Goal: Task Accomplishment & Management: Use online tool/utility

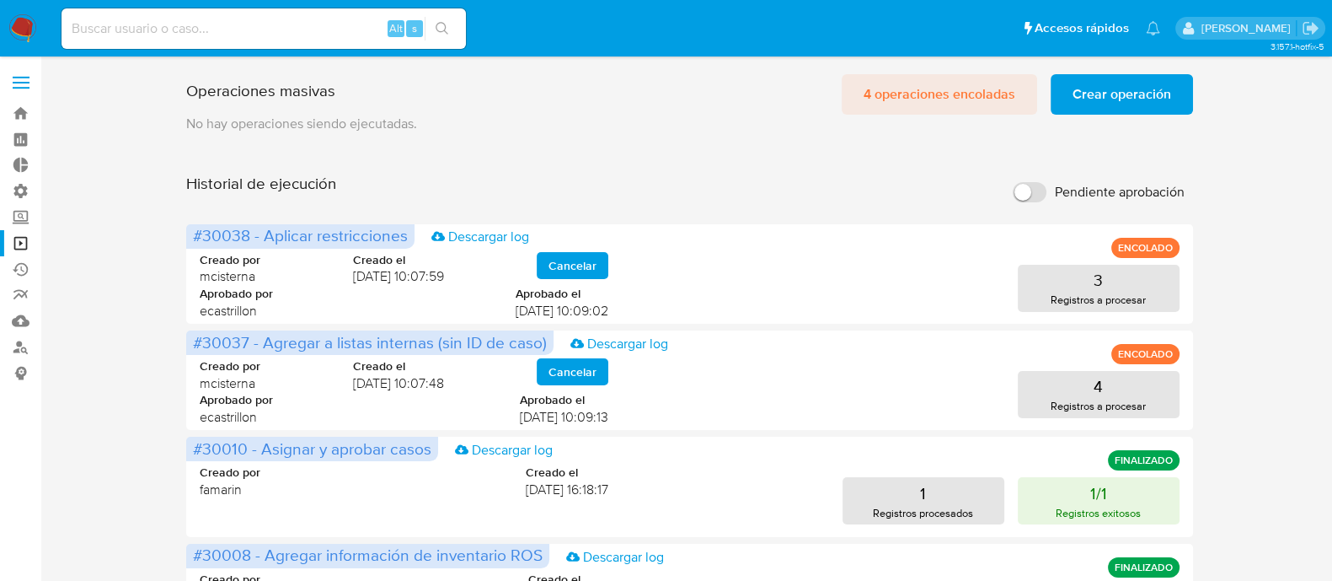
click at [938, 106] on span "4 operaciones encoladas" at bounding box center [940, 94] width 152 height 37
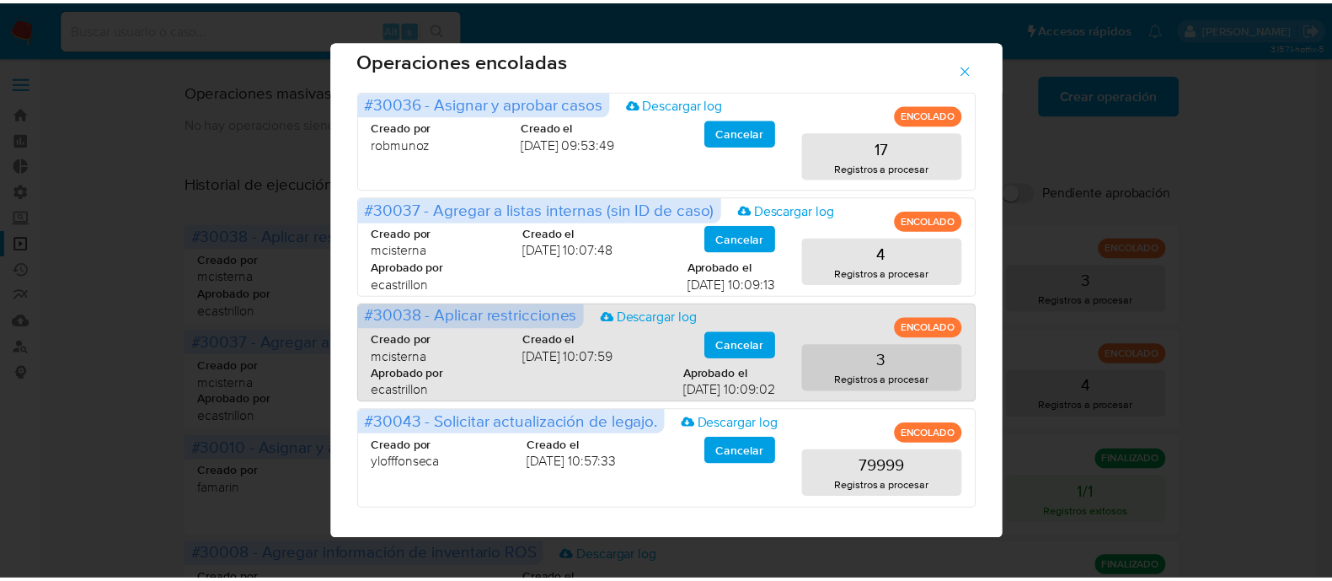
scroll to position [27, 0]
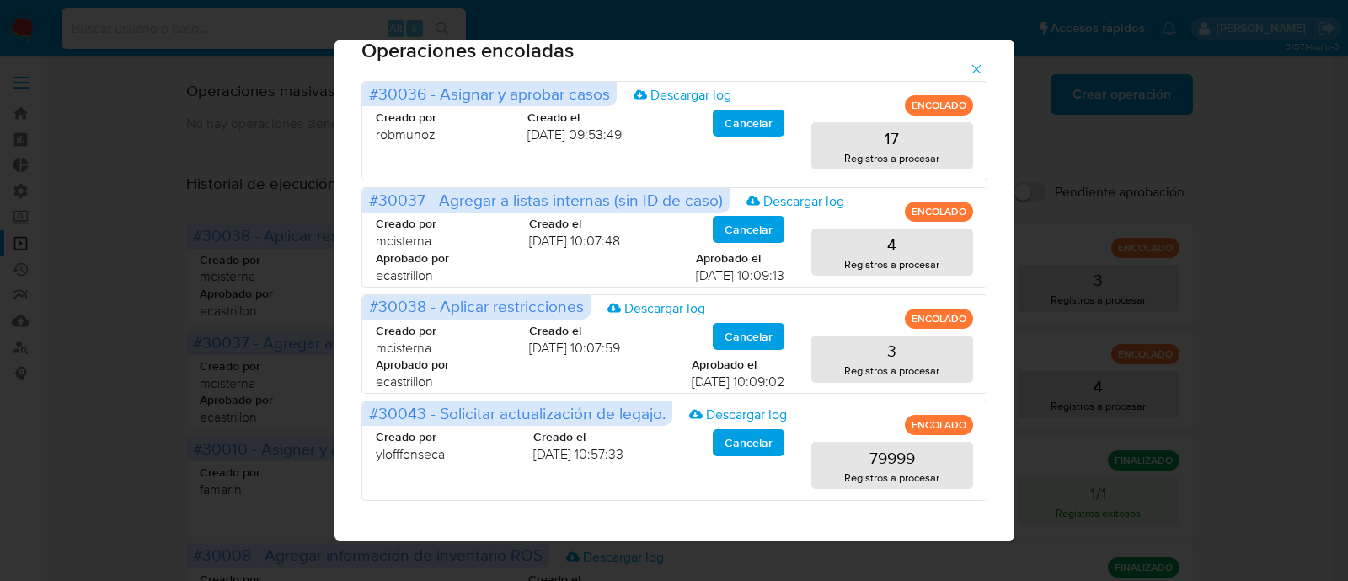
click at [1304, 451] on div "Operaciones encoladas #30036 - Asignar y aprobar casos Descargar log ENCOLADO C…" at bounding box center [674, 290] width 1348 height 581
click at [981, 77] on span "button" at bounding box center [976, 69] width 15 height 37
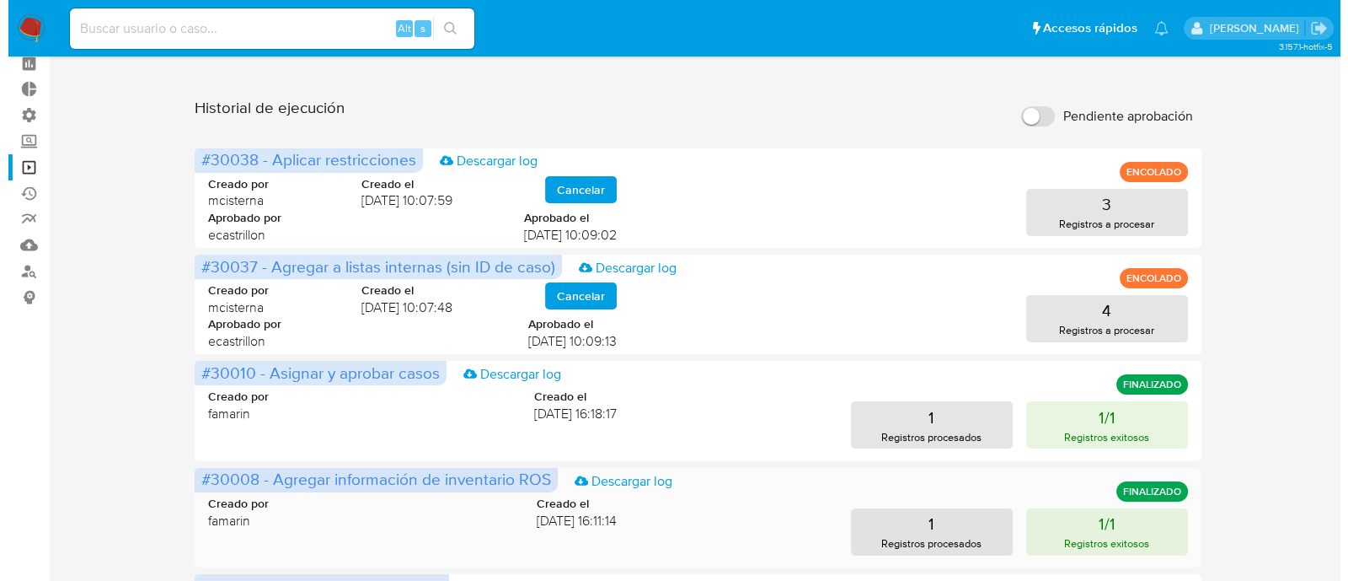
scroll to position [0, 0]
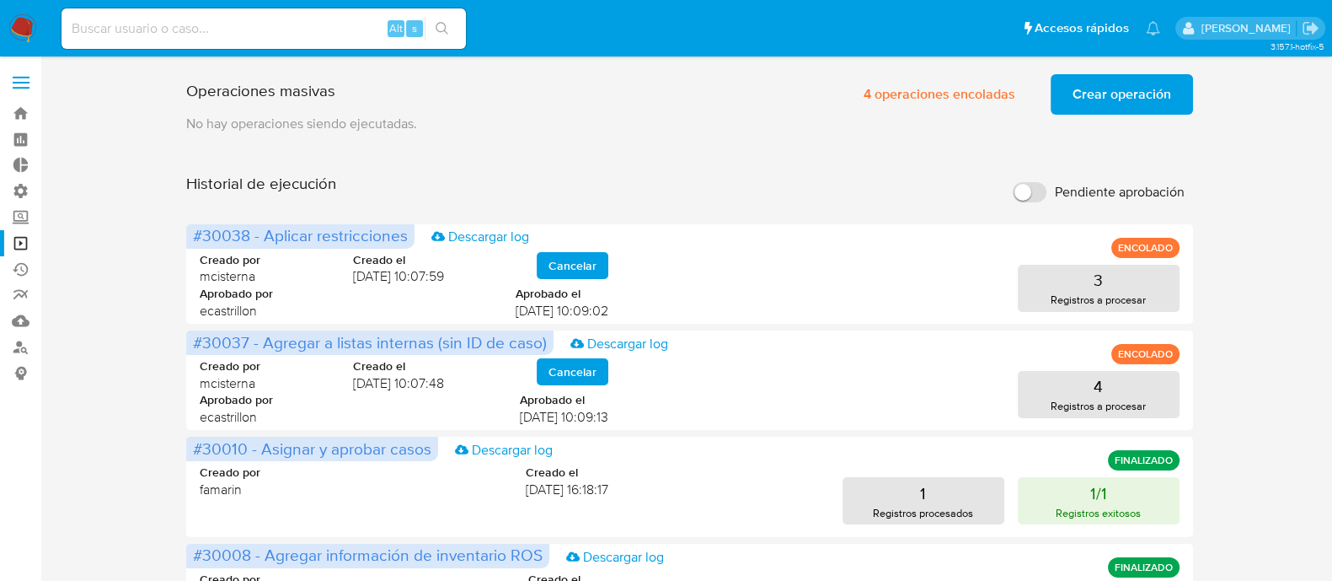
click at [695, 103] on div "Operaciones masivas 4 operaciones encoladas Crear operación Sólo puede haber ha…" at bounding box center [689, 90] width 1006 height 47
click at [1071, 88] on button "Crear operación" at bounding box center [1122, 94] width 142 height 40
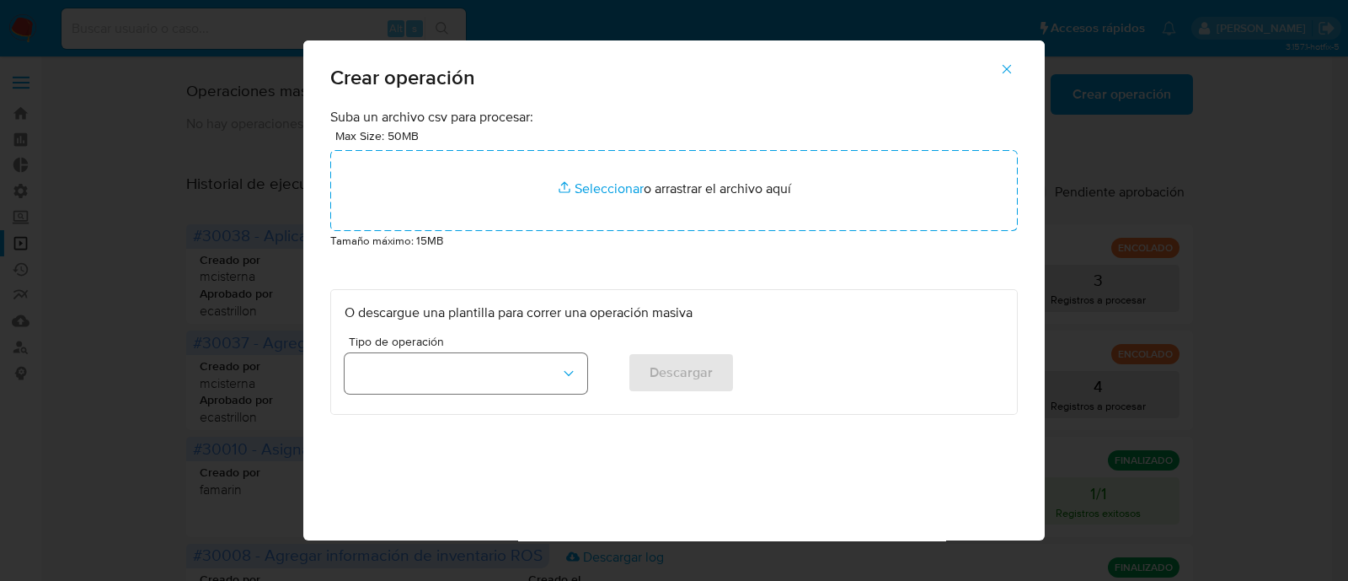
click at [444, 384] on button "button" at bounding box center [466, 373] width 243 height 40
click at [477, 275] on div "Suba un archivo csv para procesar: Max Size: 50MB Seleccionar archivos Seleccio…" at bounding box center [674, 261] width 688 height 307
click at [507, 367] on button "button" at bounding box center [466, 373] width 243 height 40
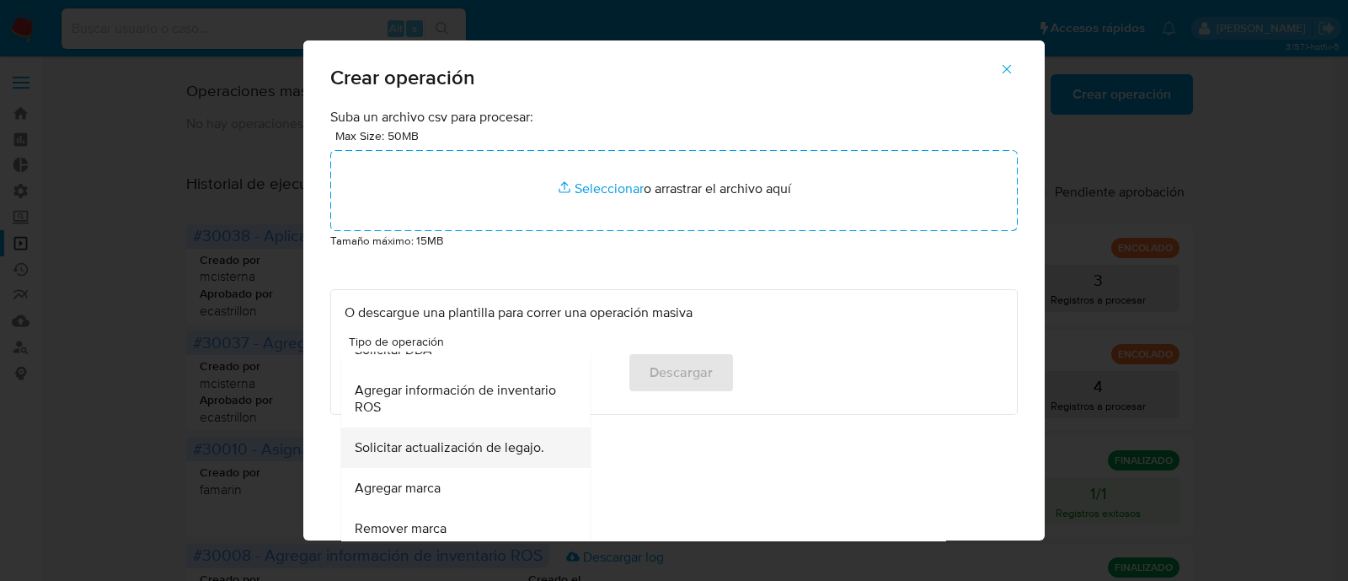
click at [474, 455] on span "Solicitar actualización de legajo." at bounding box center [450, 447] width 190 height 17
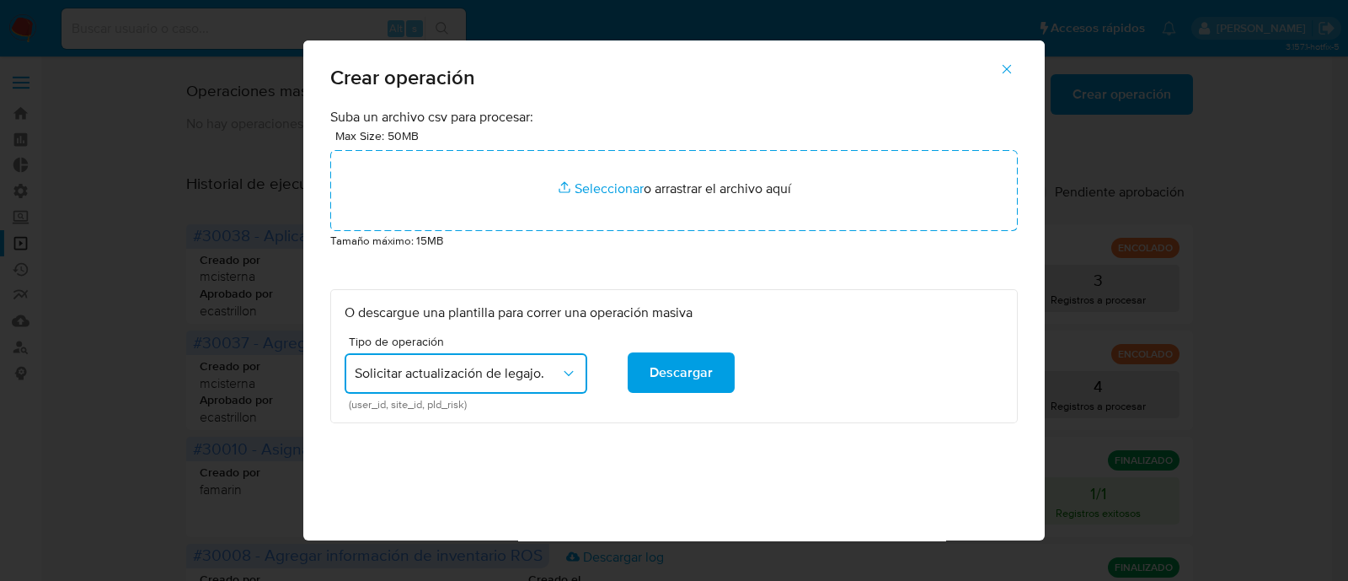
click at [666, 478] on div "Suba un archivo csv para procesar: Max Size: 50MB Seleccionar archivos Seleccio…" at bounding box center [673, 357] width 741 height 499
click at [698, 377] on span "Descargar" at bounding box center [681, 372] width 63 height 37
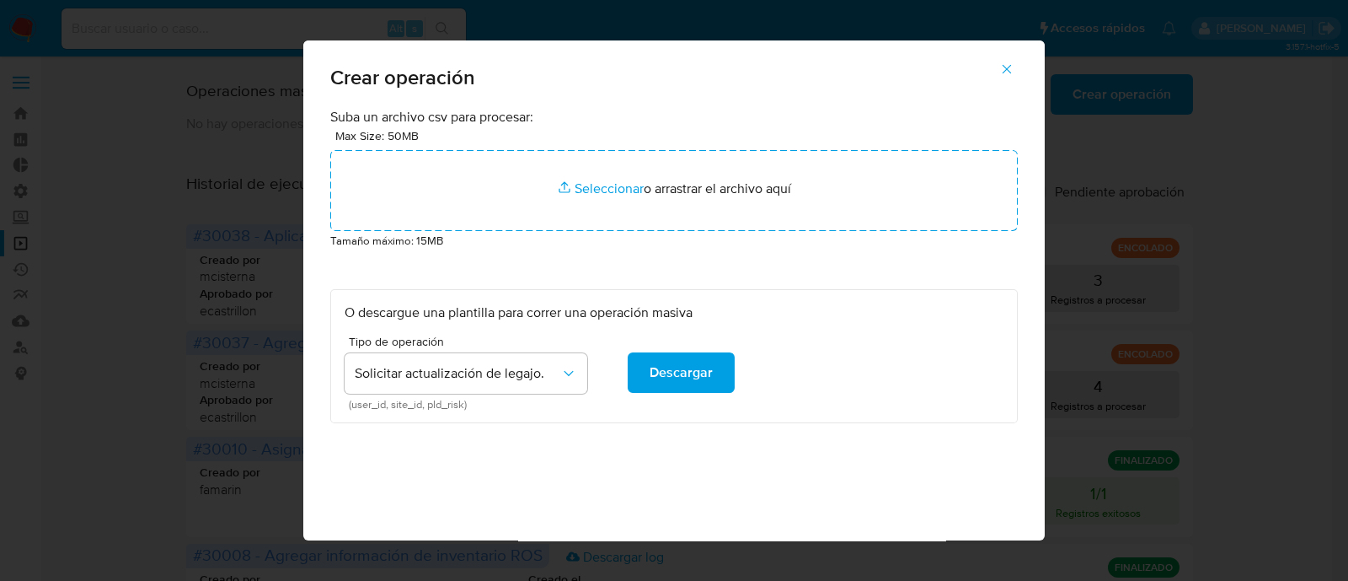
click at [892, 305] on p "O descargue una plantilla para correr una operación masiva" at bounding box center [674, 312] width 659 height 19
click at [935, 412] on div "O descargue una plantilla para correr una operación masiva Tipo de operación So…" at bounding box center [674, 356] width 688 height 134
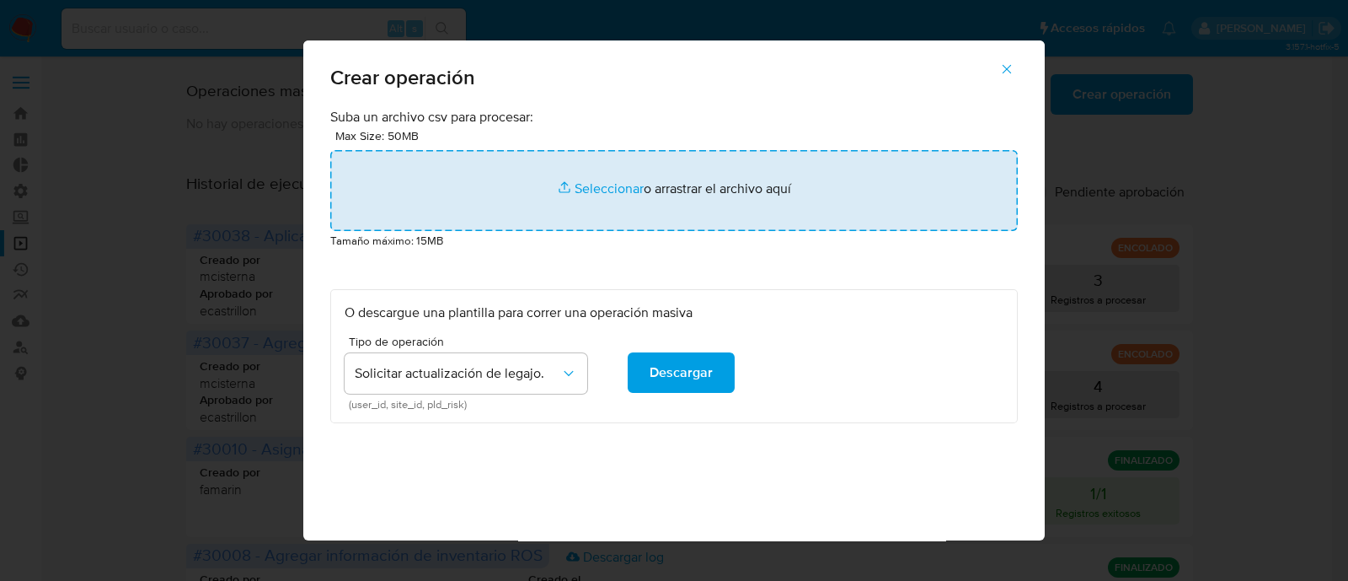
click at [605, 187] on input "file" at bounding box center [674, 190] width 688 height 81
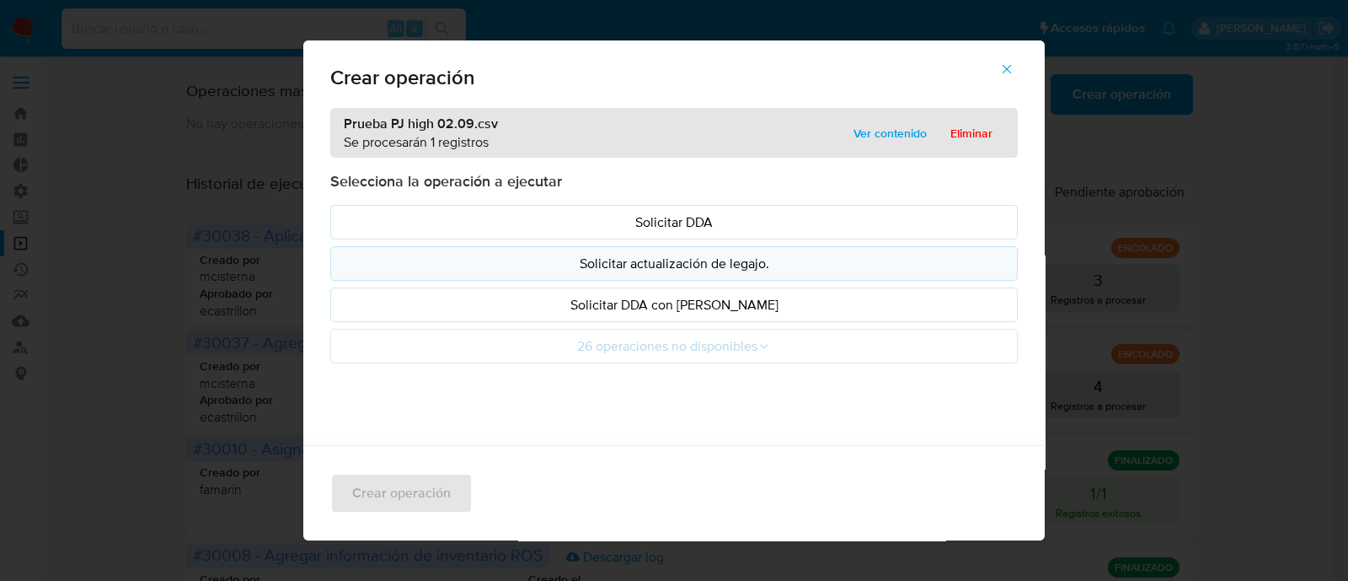
click at [565, 265] on p "Solicitar actualización de legajo." at bounding box center [674, 263] width 659 height 19
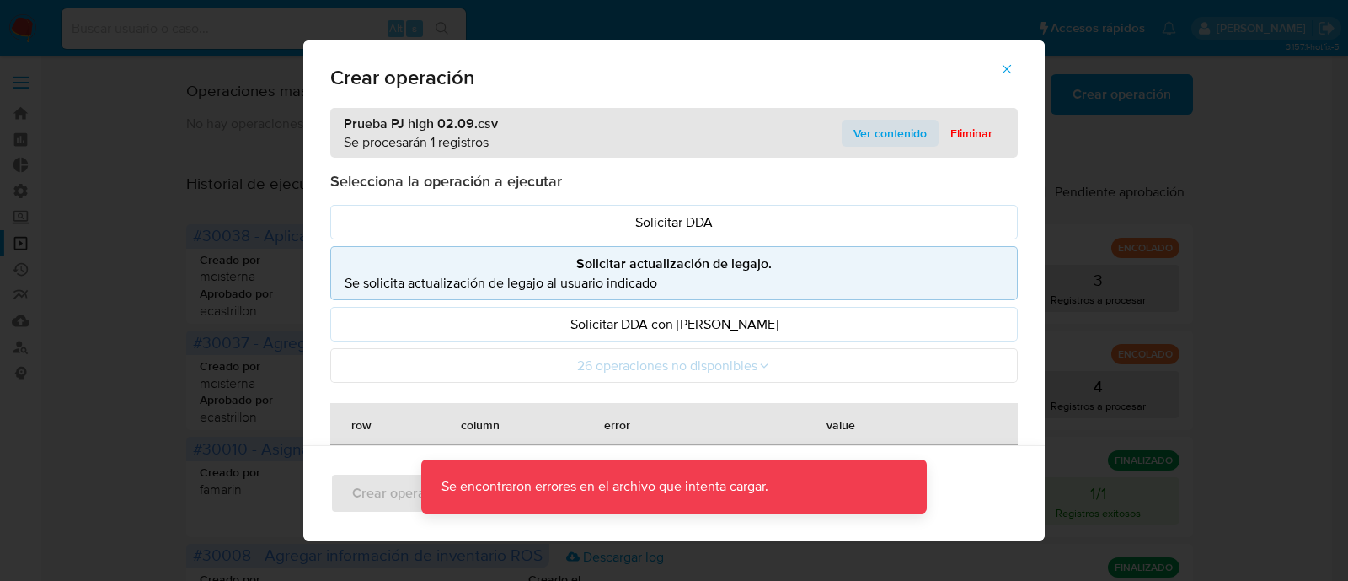
click at [873, 130] on span "Ver contenido" at bounding box center [890, 133] width 73 height 24
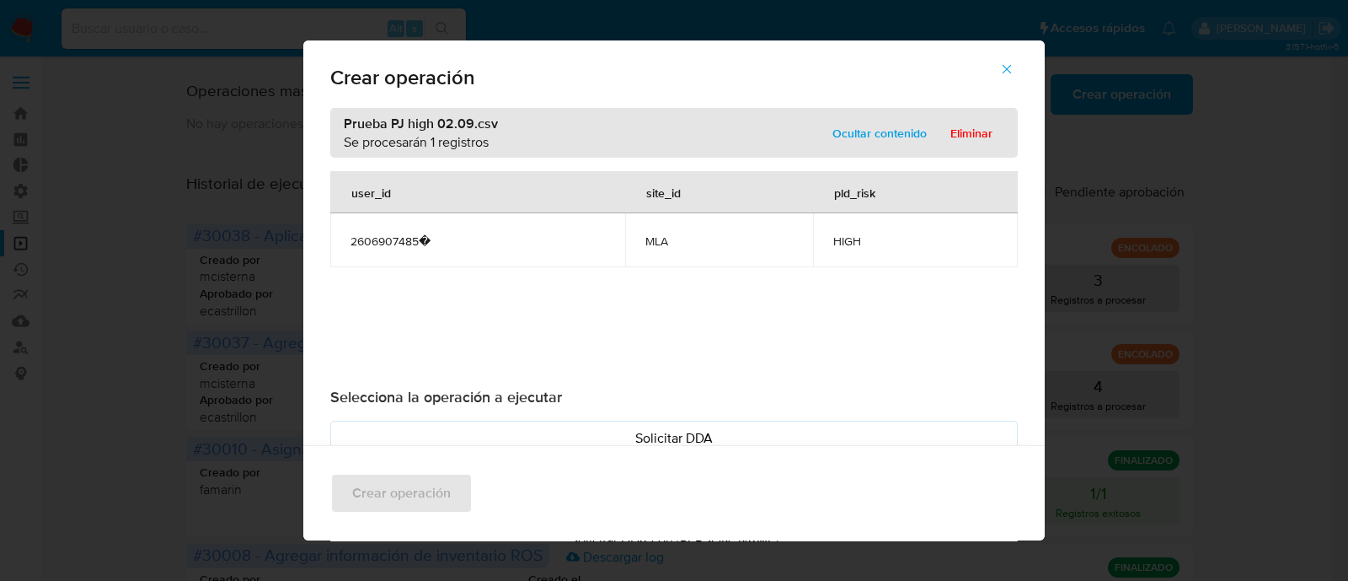
click at [522, 314] on div "user_id site_id pld_risk 2606907485� MLA HIGH" at bounding box center [674, 272] width 688 height 202
click at [387, 244] on span "2606907485�" at bounding box center [478, 240] width 254 height 15
click at [422, 247] on span "2606907485�" at bounding box center [478, 240] width 254 height 15
click at [392, 242] on span "2606907485�" at bounding box center [478, 240] width 254 height 15
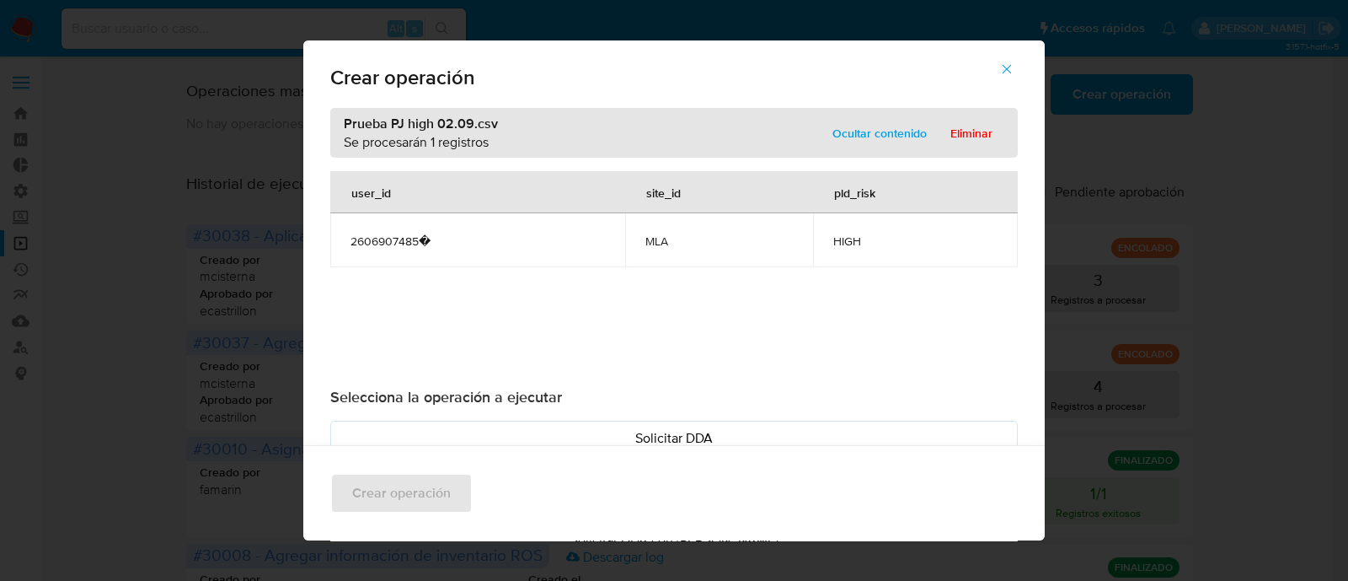
click at [551, 352] on div "user_id site_id pld_risk 2606907485� MLA HIGH" at bounding box center [674, 272] width 688 height 202
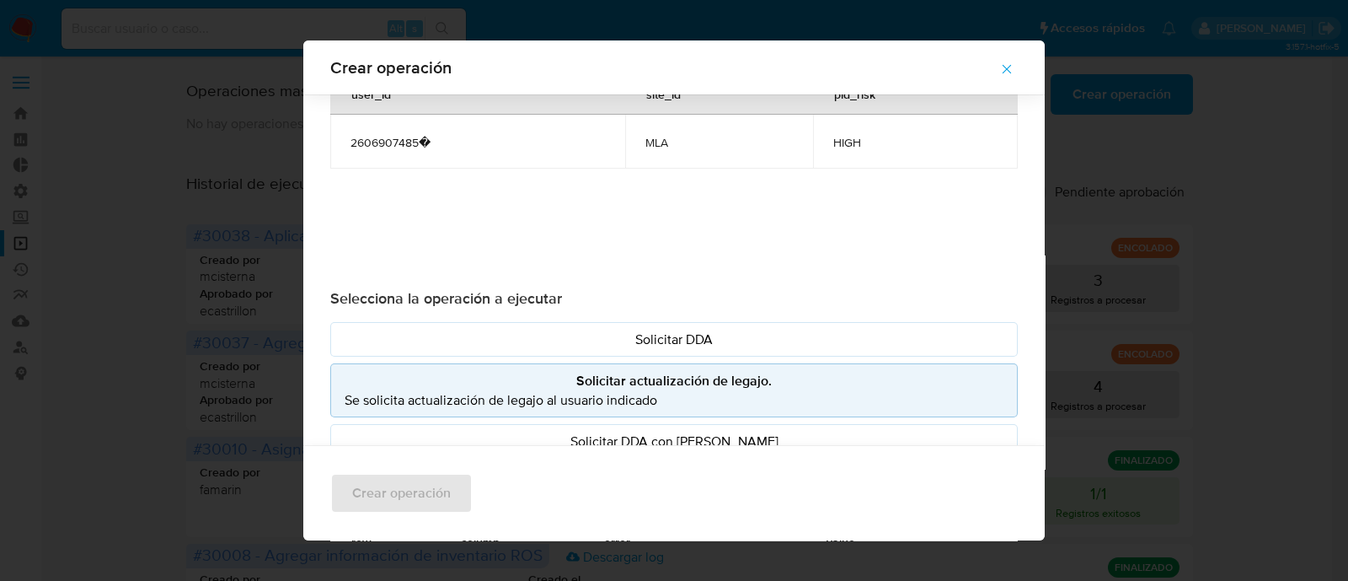
scroll to position [196, 0]
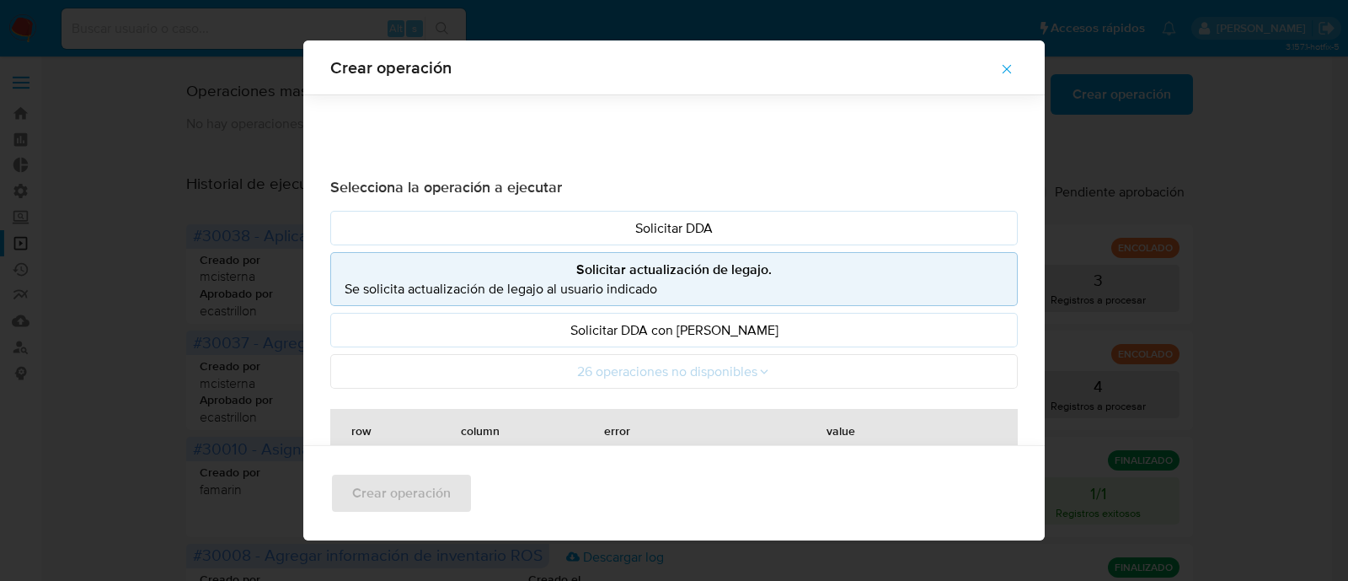
click at [681, 279] on p "Se solicita actualización de legajo al usuario indicado" at bounding box center [674, 288] width 659 height 19
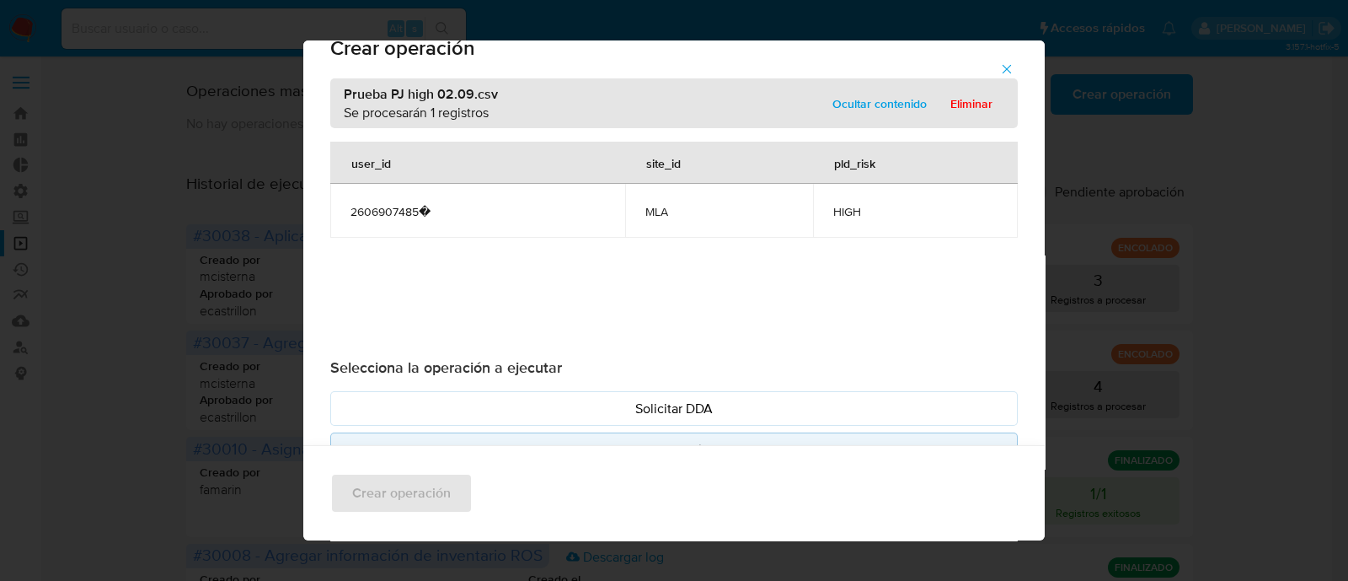
scroll to position [13, 0]
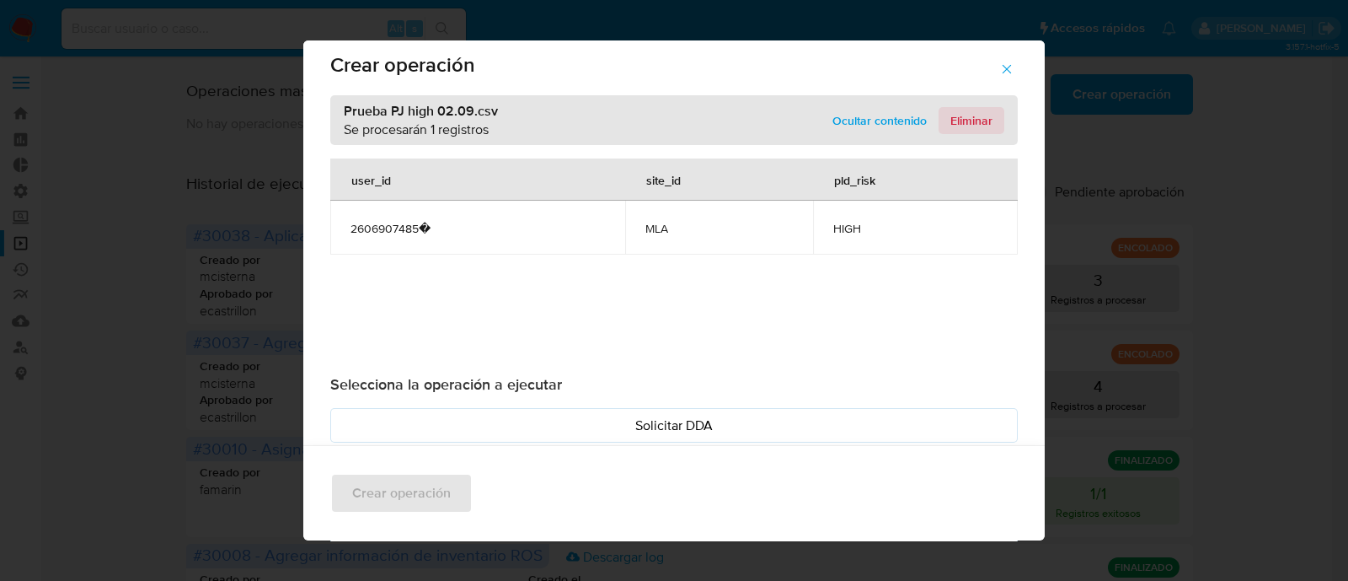
click at [939, 112] on button "Eliminar" at bounding box center [972, 120] width 66 height 27
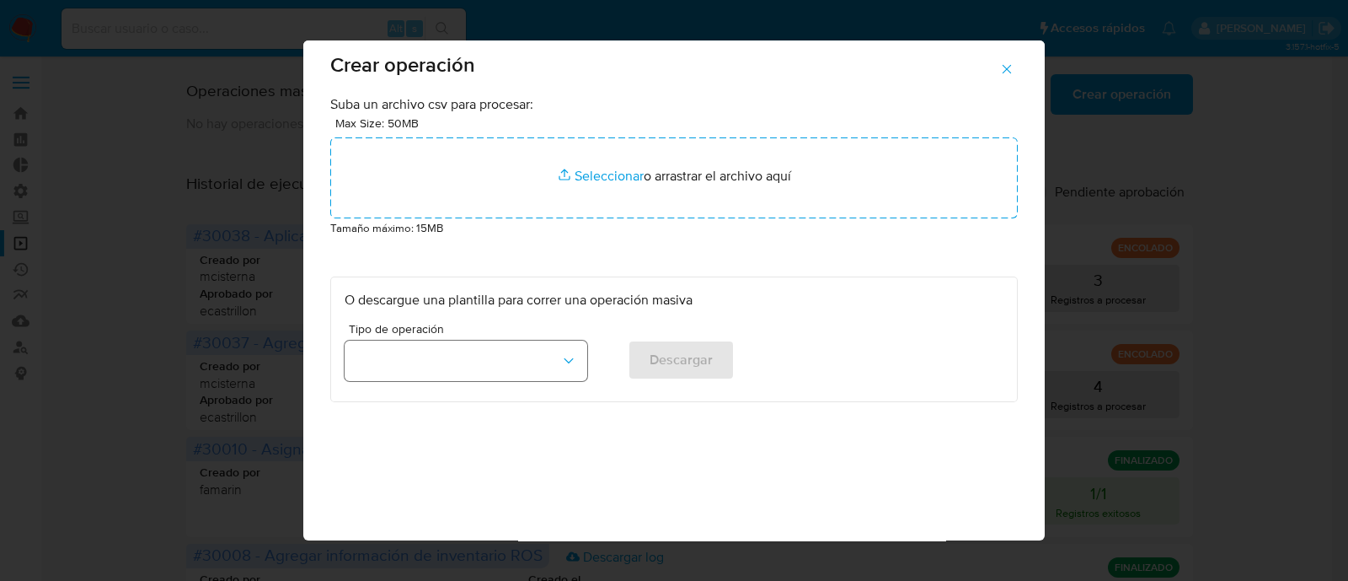
click at [573, 381] on div "Tipo de operación Descargar" at bounding box center [674, 355] width 659 height 65
click at [560, 362] on icon "button" at bounding box center [568, 360] width 17 height 17
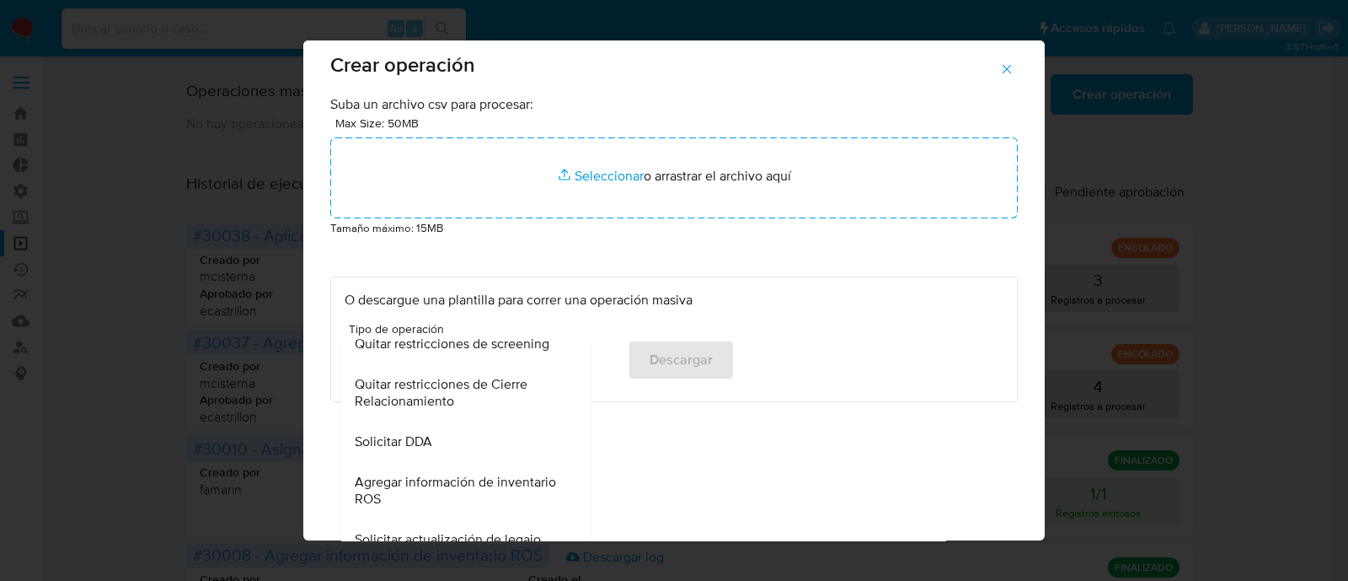
scroll to position [736, 0]
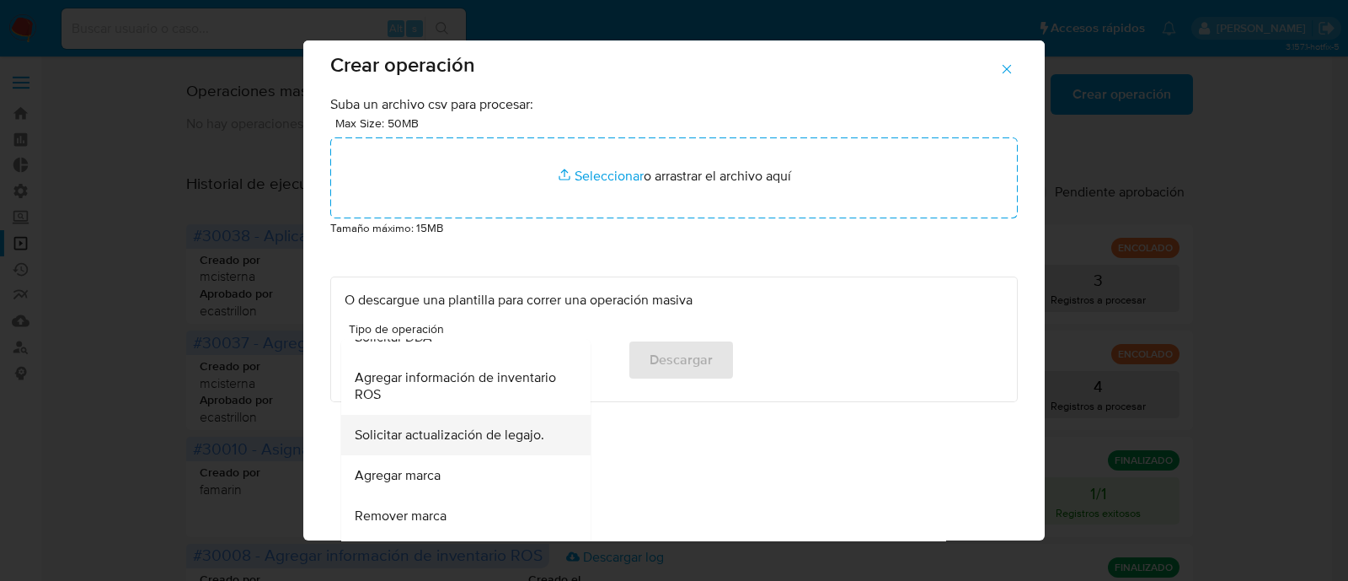
click at [451, 428] on span "Solicitar actualización de legajo." at bounding box center [450, 434] width 190 height 17
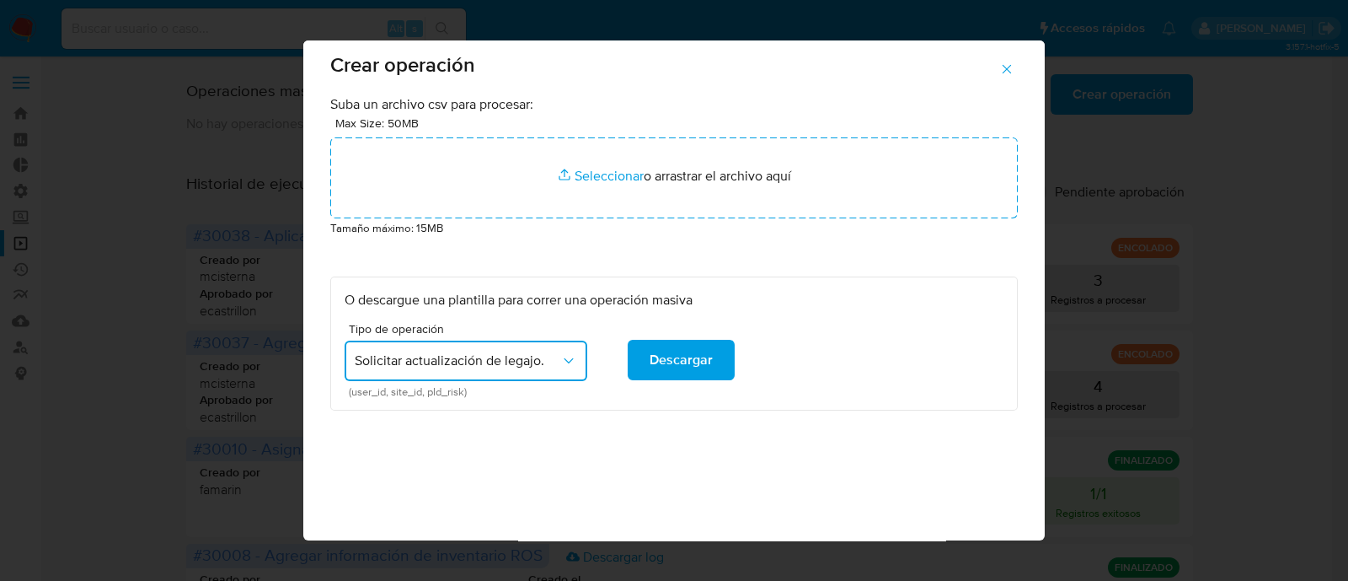
click at [725, 456] on div "Suba un archivo csv para procesar: Max Size: 50MB Seleccionar archivos Seleccio…" at bounding box center [673, 344] width 741 height 499
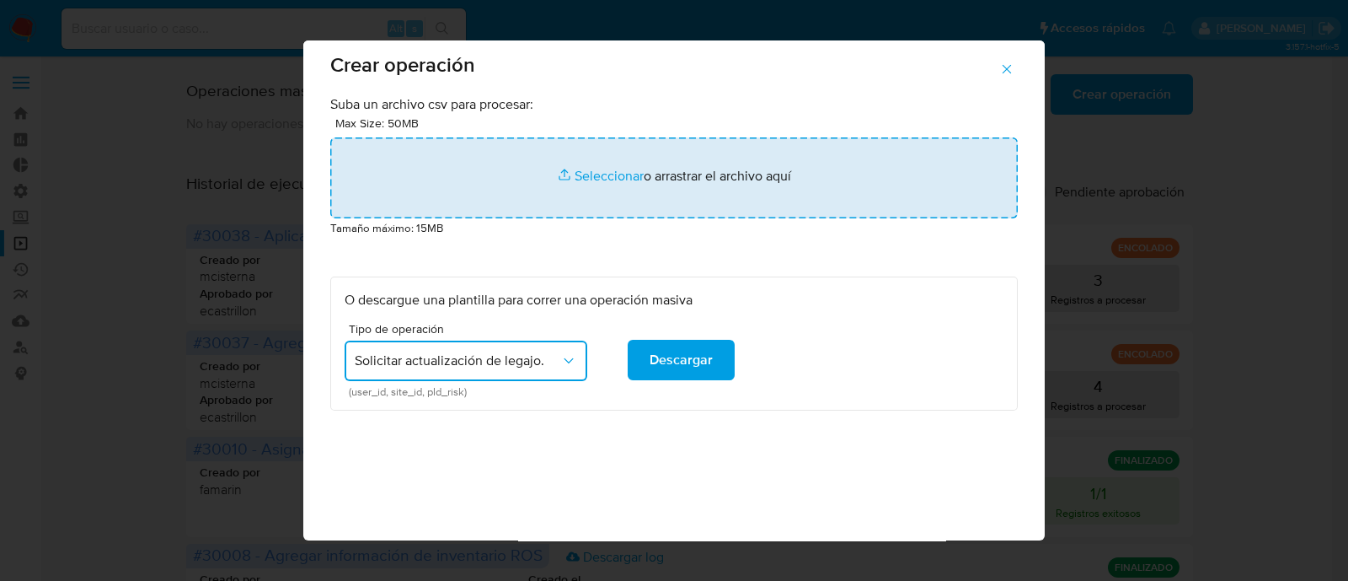
click at [599, 179] on input "file" at bounding box center [674, 177] width 688 height 81
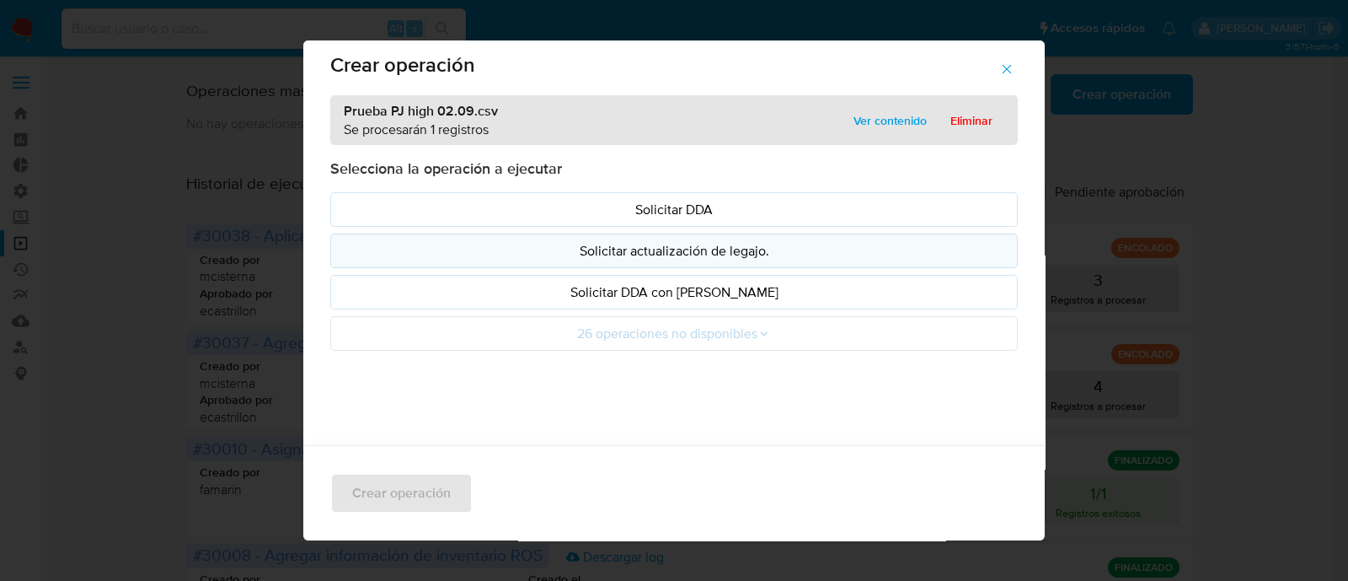
click at [451, 254] on p "Solicitar actualización de legajo." at bounding box center [674, 250] width 659 height 19
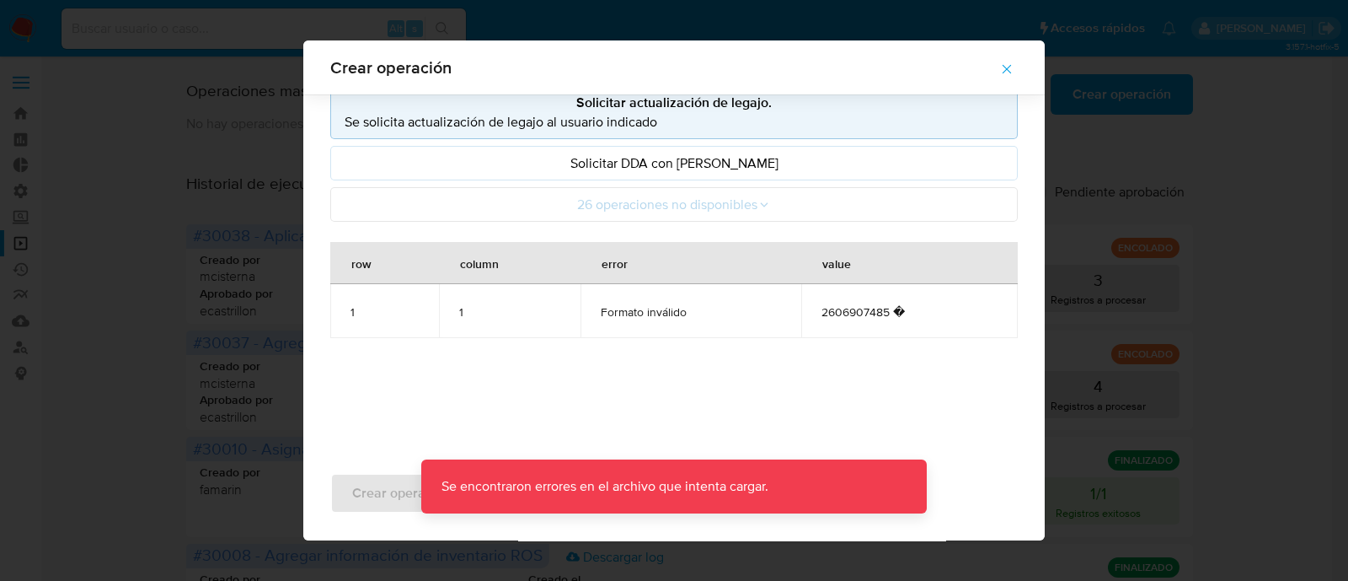
scroll to position [13, 0]
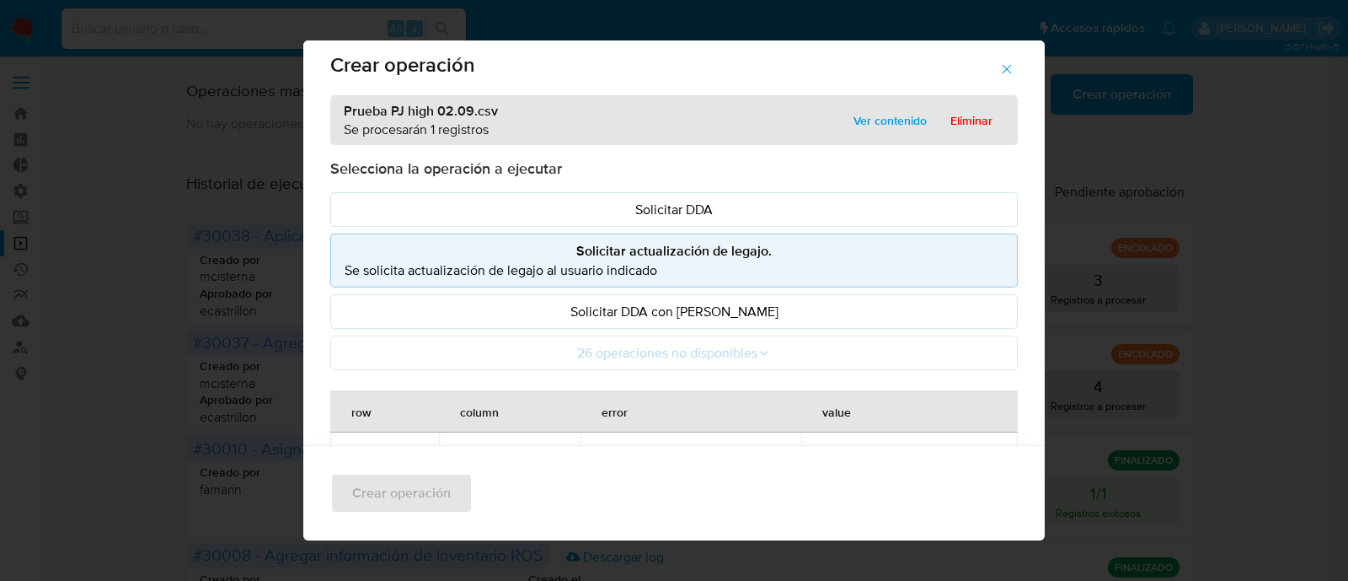
click at [668, 260] on p "Se solicita actualización de legajo al usuario indicado" at bounding box center [674, 269] width 659 height 19
click at [977, 112] on span "Eliminar" at bounding box center [971, 121] width 42 height 24
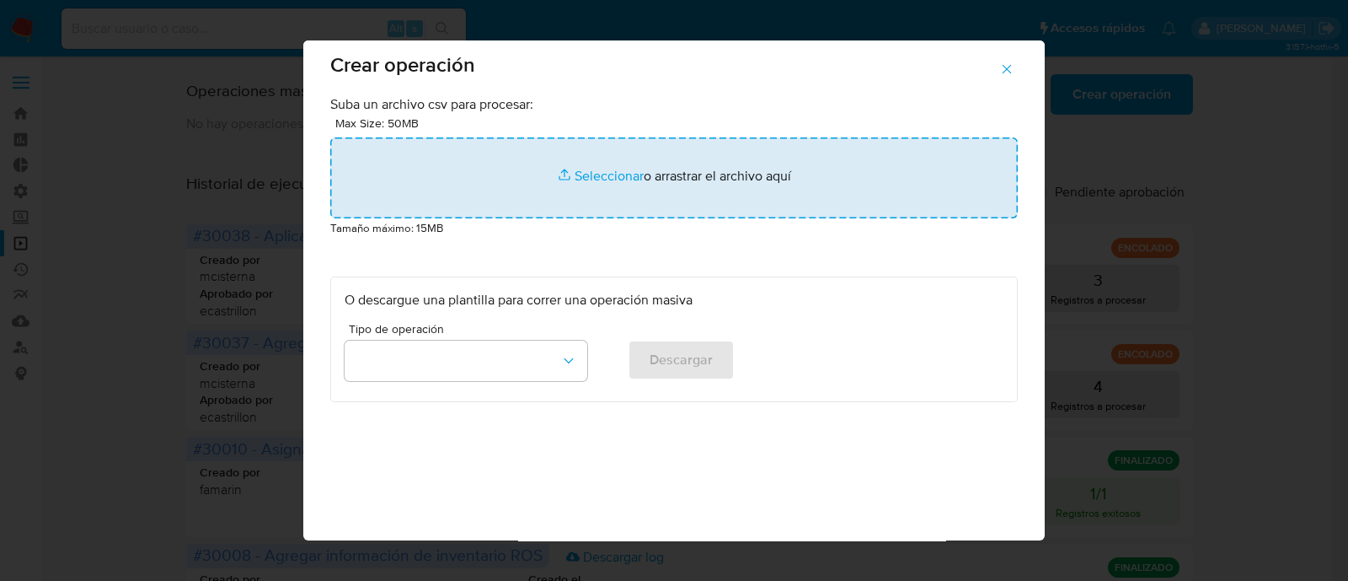
click at [569, 169] on input "file" at bounding box center [674, 177] width 688 height 81
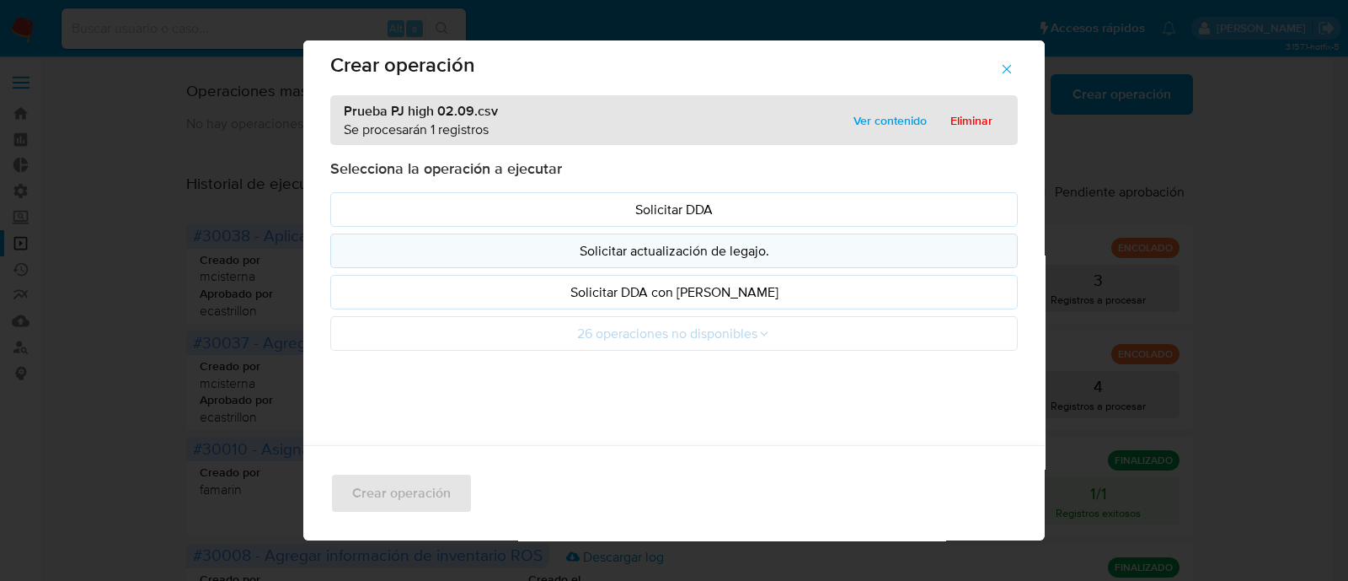
click at [575, 254] on p "Solicitar actualización de legajo." at bounding box center [674, 250] width 659 height 19
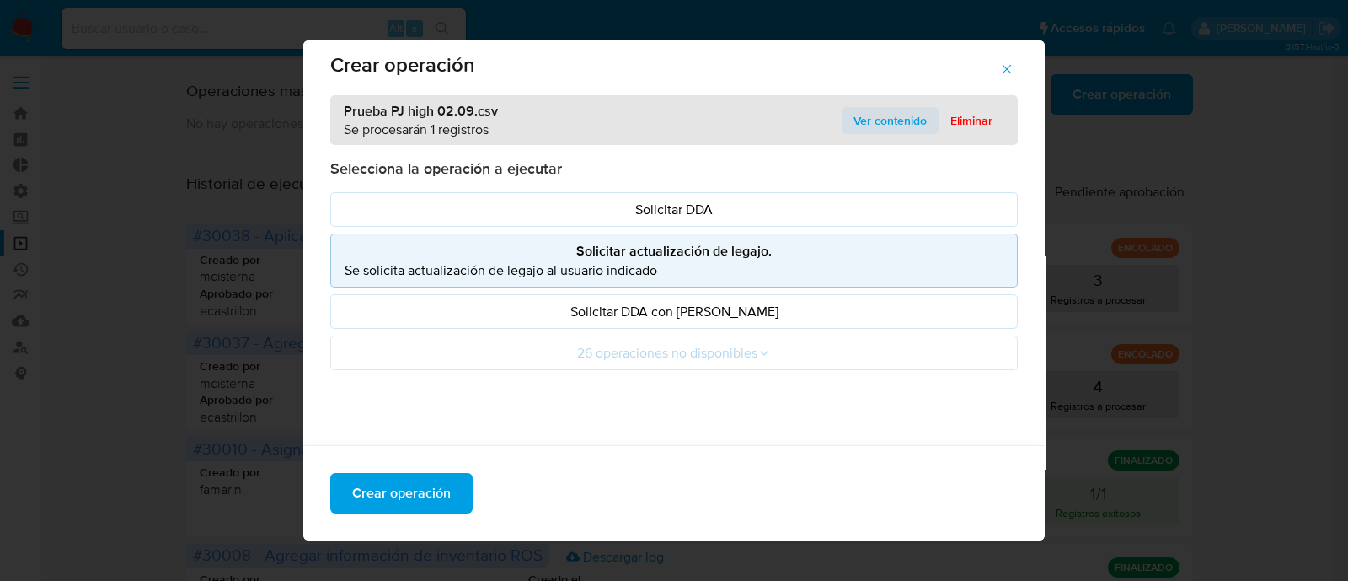
click at [883, 111] on span "Ver contenido" at bounding box center [890, 121] width 73 height 24
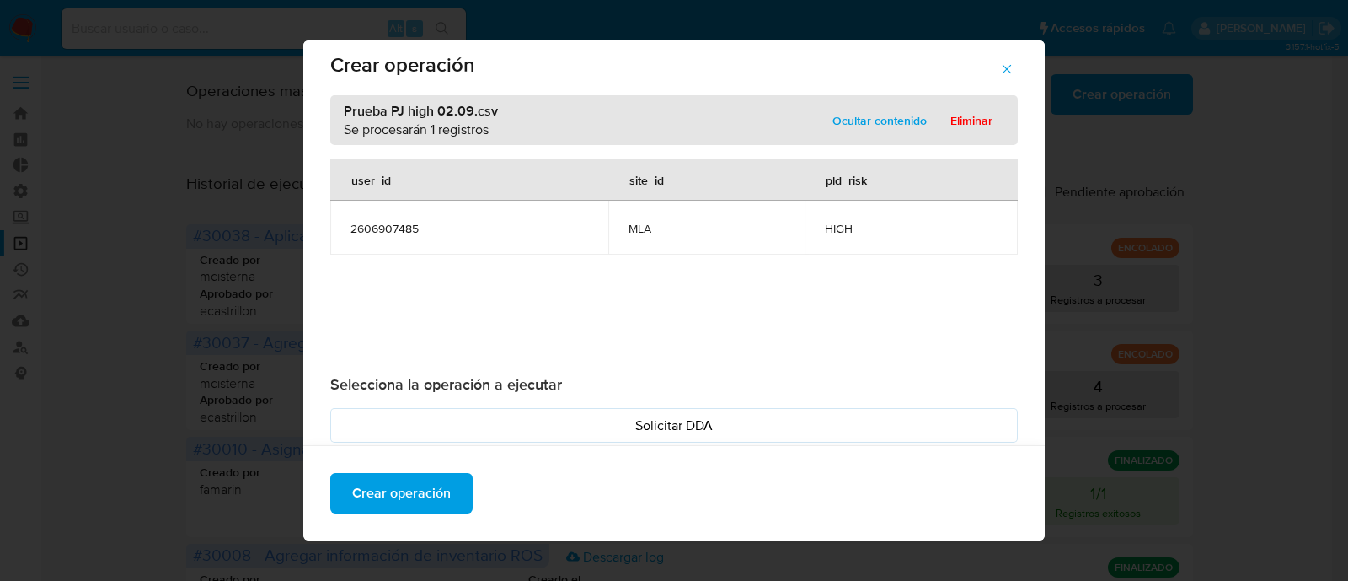
click at [371, 224] on span "2606907485" at bounding box center [470, 228] width 238 height 15
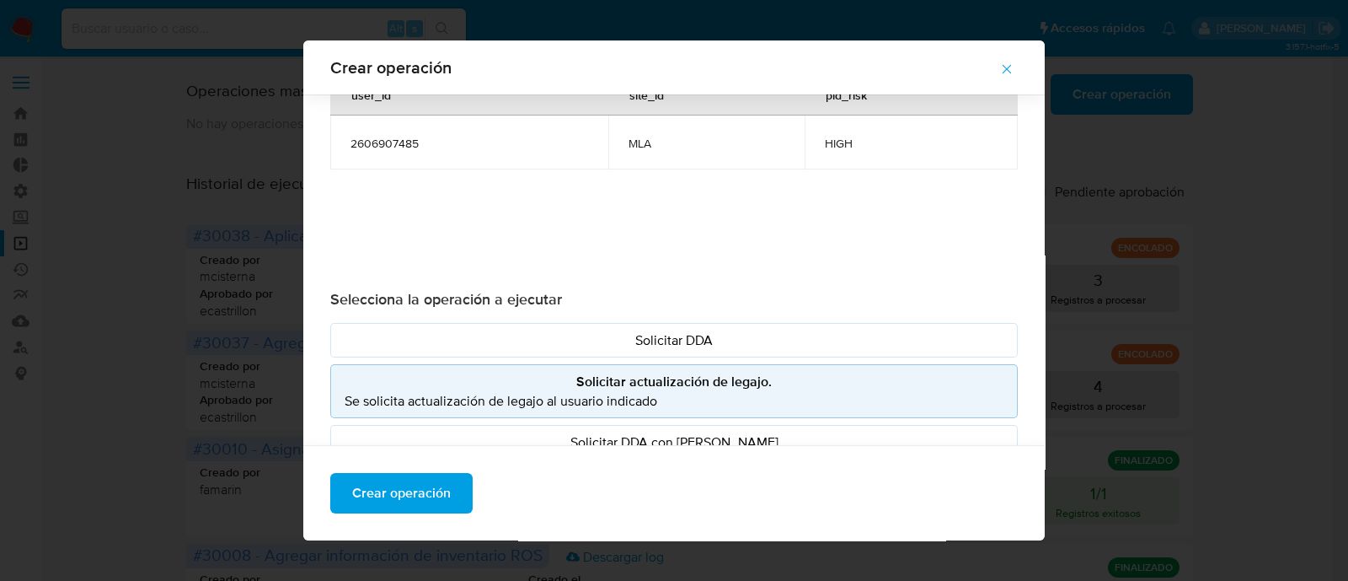
scroll to position [47, 0]
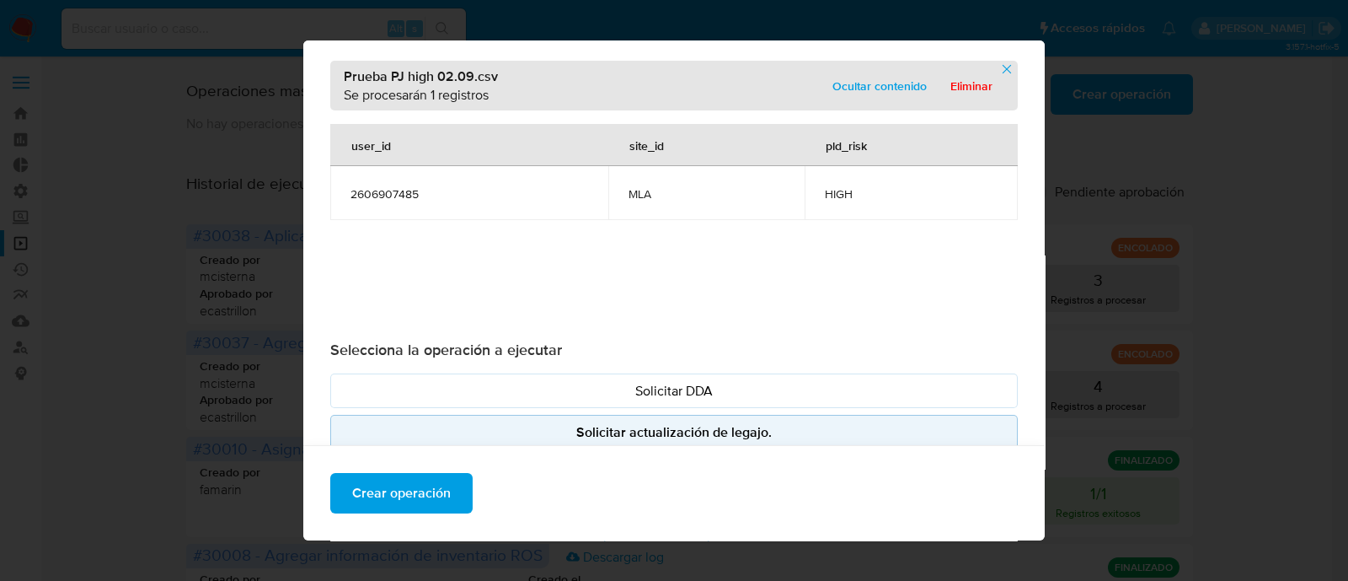
click at [589, 435] on p "Solicitar actualización de legajo." at bounding box center [674, 431] width 659 height 19
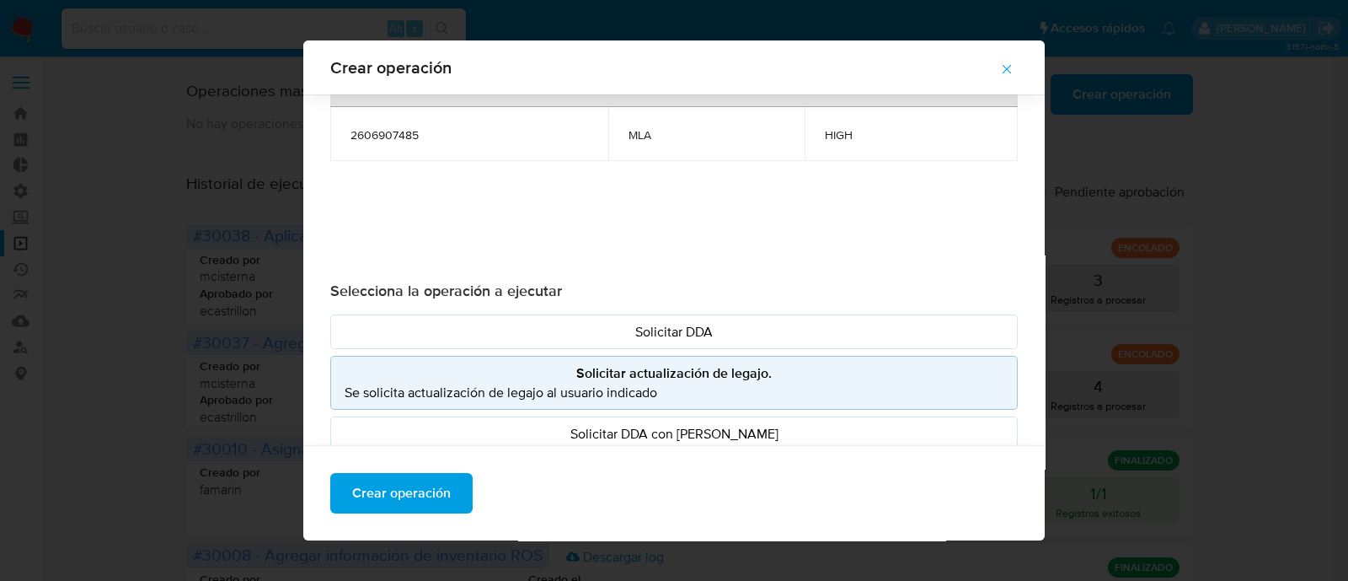
scroll to position [61, 0]
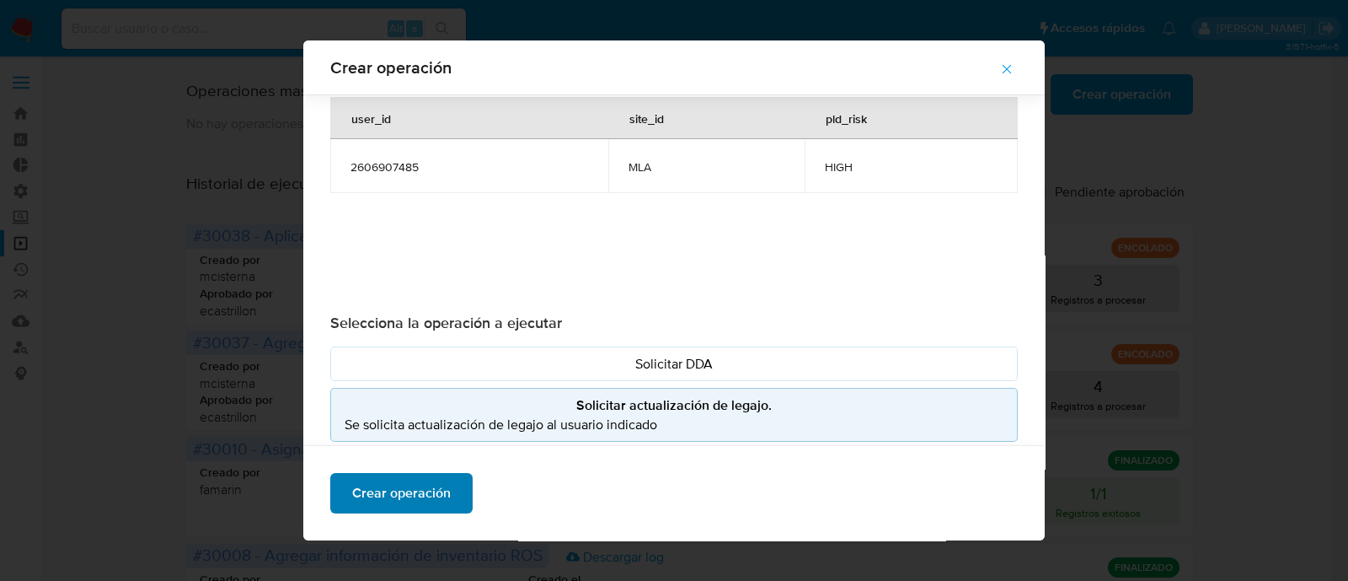
click at [379, 501] on span "Crear operación" at bounding box center [401, 492] width 99 height 37
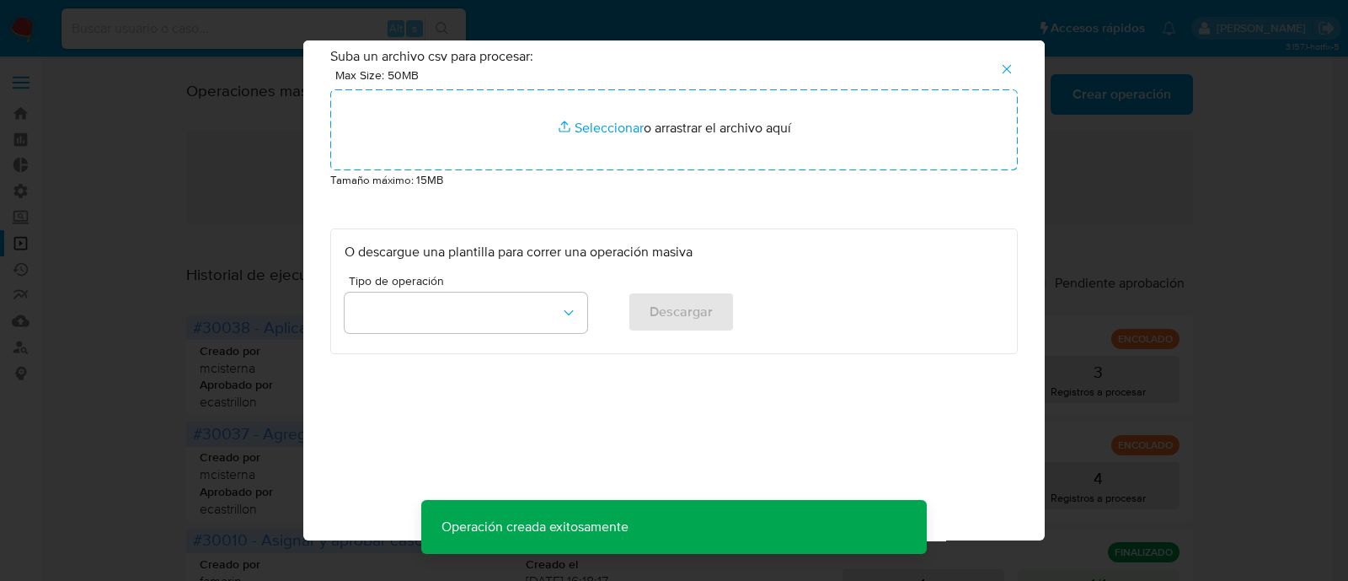
scroll to position [52, 0]
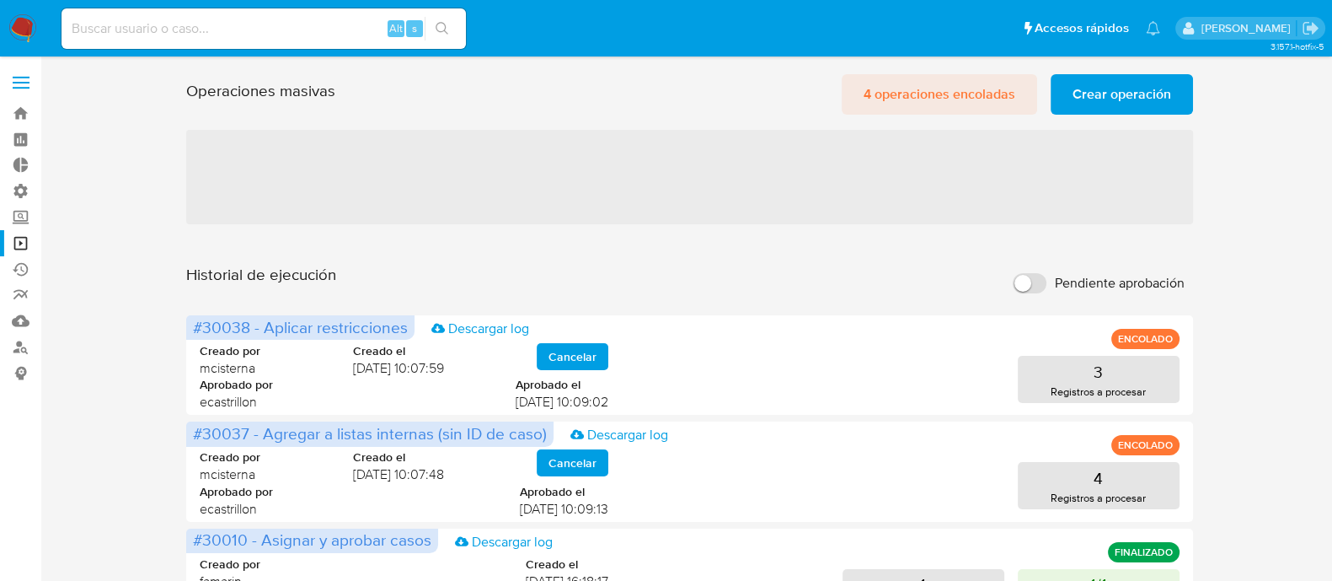
click at [898, 92] on span "4 operaciones encoladas" at bounding box center [940, 94] width 152 height 37
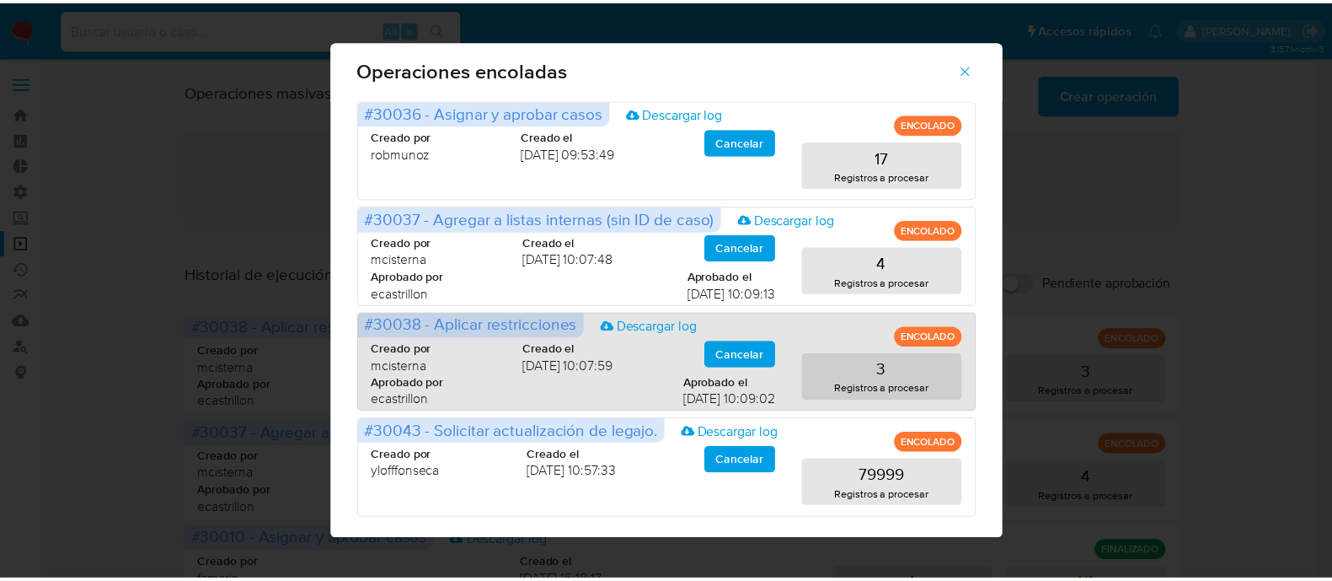
scroll to position [0, 0]
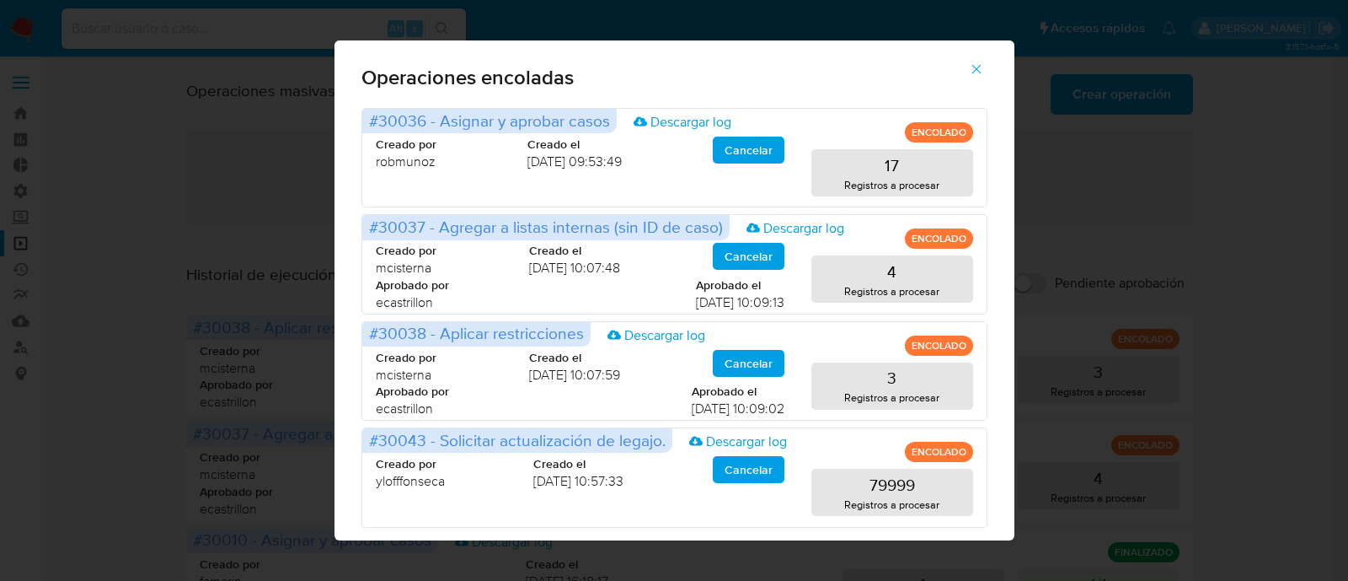
click at [992, 64] on button "button" at bounding box center [976, 69] width 59 height 40
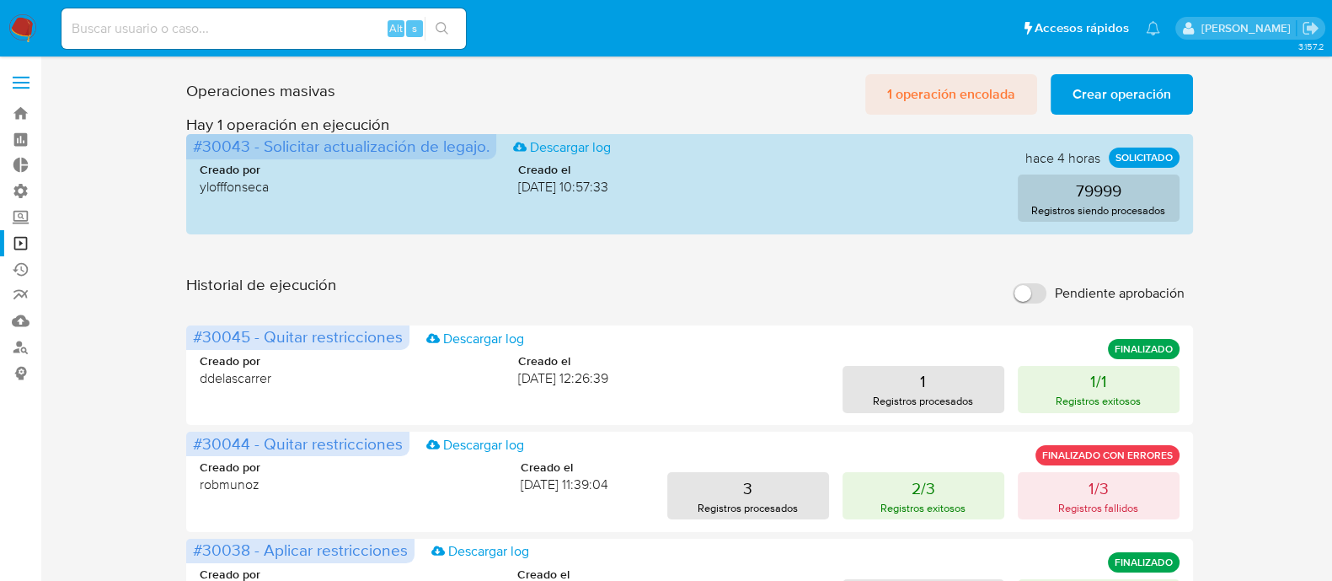
click at [953, 94] on span "1 operación encolada" at bounding box center [951, 94] width 128 height 37
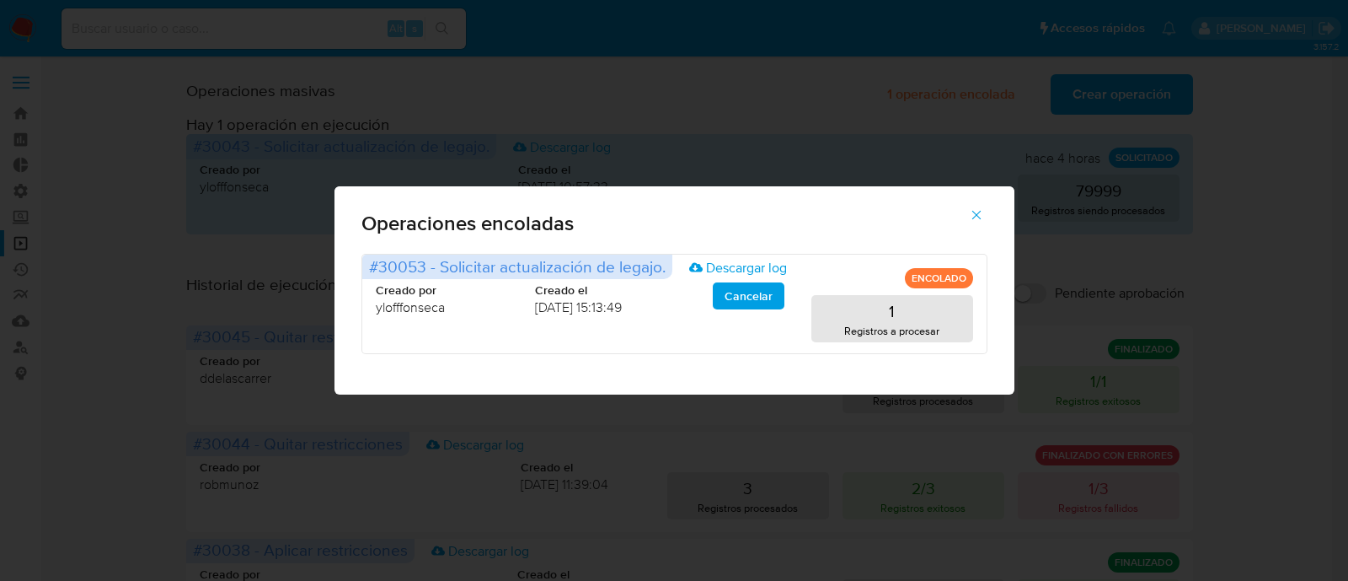
click at [974, 212] on icon "button" at bounding box center [976, 215] width 9 height 9
